Goal: Task Accomplishment & Management: Use online tool/utility

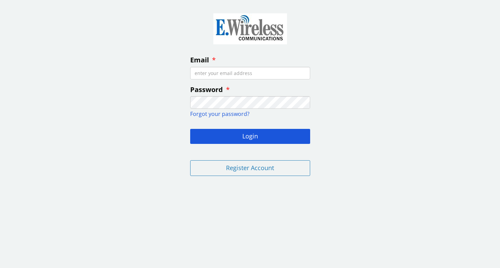
type input "[EMAIL_ADDRESS][DOMAIN_NAME]"
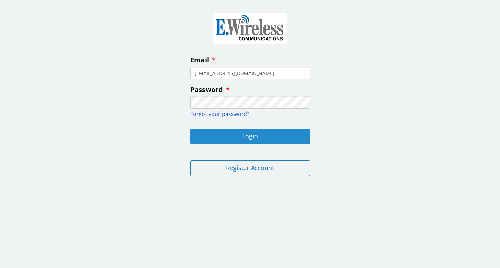
click at [239, 137] on button "Login" at bounding box center [250, 136] width 120 height 15
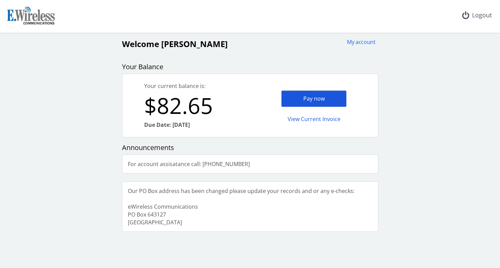
click at [294, 101] on div "Pay now" at bounding box center [314, 98] width 66 height 17
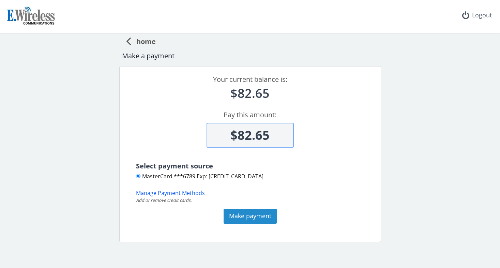
click at [250, 211] on button "Make payment" at bounding box center [250, 216] width 53 height 15
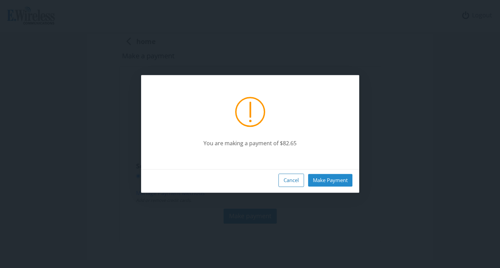
click at [337, 183] on button "Make Payment" at bounding box center [330, 180] width 44 height 13
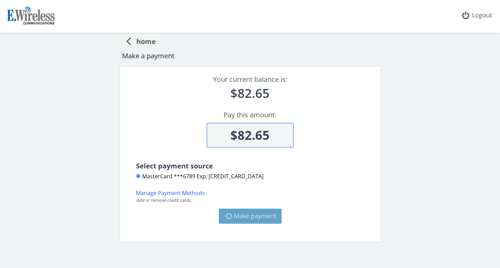
type input "$0"
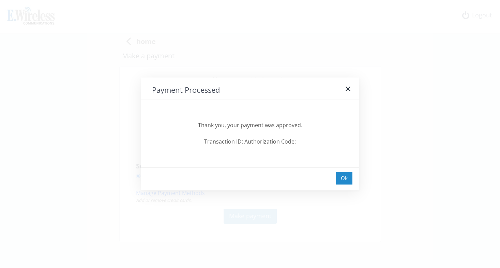
click at [341, 180] on div "Ok" at bounding box center [344, 178] width 16 height 13
